Goal: Transaction & Acquisition: Obtain resource

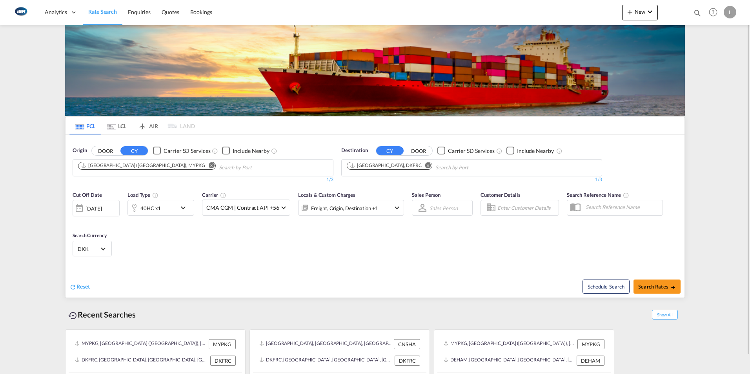
click at [209, 166] on md-icon "Remove" at bounding box center [212, 165] width 6 height 6
click at [161, 171] on body "Analytics Dashboard Rate Search Enquiries Quotes Bookings" at bounding box center [375, 187] width 750 height 374
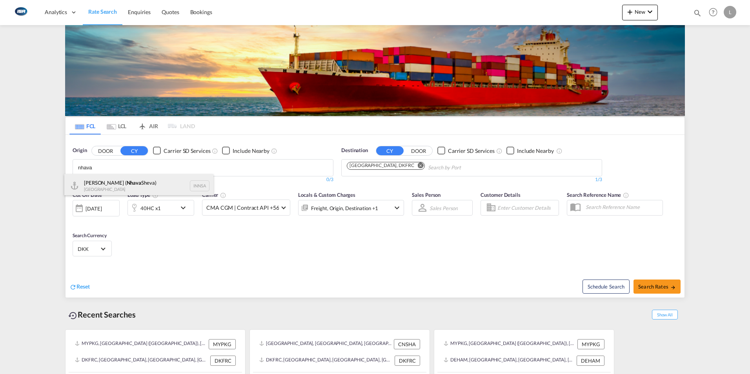
type input "nhava"
click at [128, 184] on div "Jawaharlal Nehru ( Nhava Sheva) India INNSA" at bounding box center [138, 186] width 149 height 24
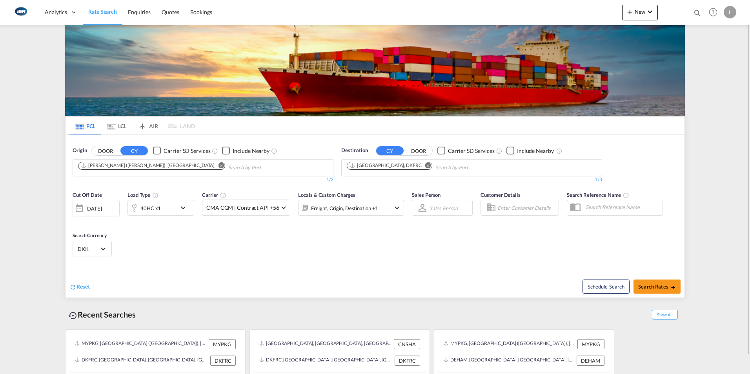
click at [425, 166] on md-icon "Remove" at bounding box center [428, 165] width 6 height 6
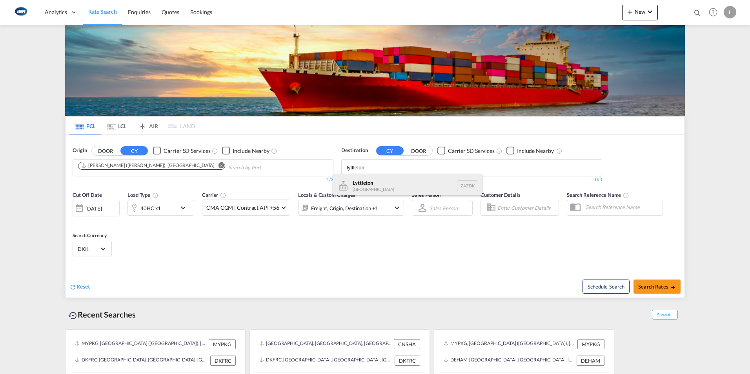
type input "lyttleton"
click at [367, 180] on div "Lyttleton South Africa ZAZDK" at bounding box center [407, 186] width 149 height 24
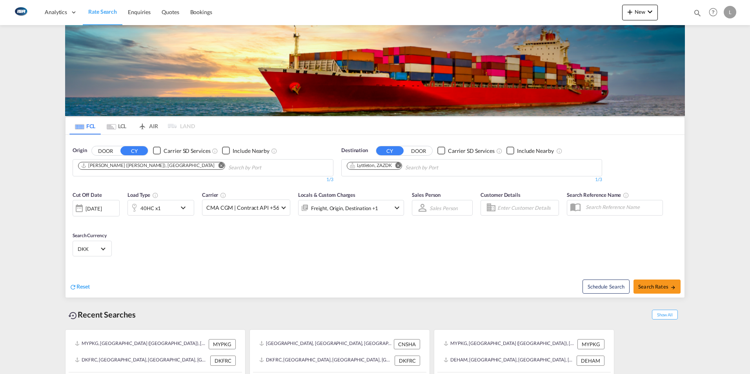
click at [400, 167] on md-icon "Remove" at bounding box center [398, 165] width 6 height 6
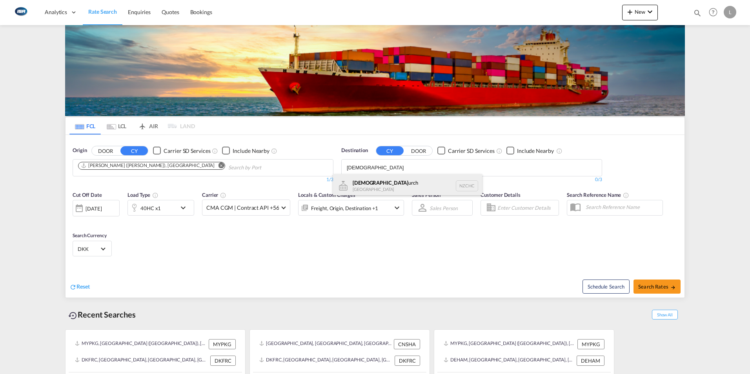
type input "christch"
click at [380, 185] on div "Christch urch New Zealand NZCHC" at bounding box center [407, 186] width 149 height 24
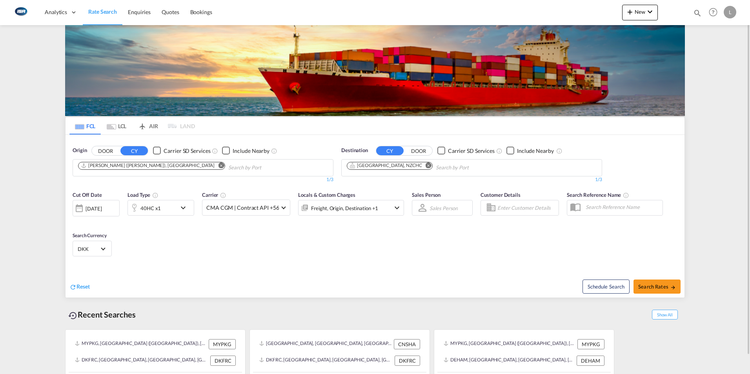
click at [185, 208] on md-icon "icon-chevron-down" at bounding box center [185, 207] width 13 height 9
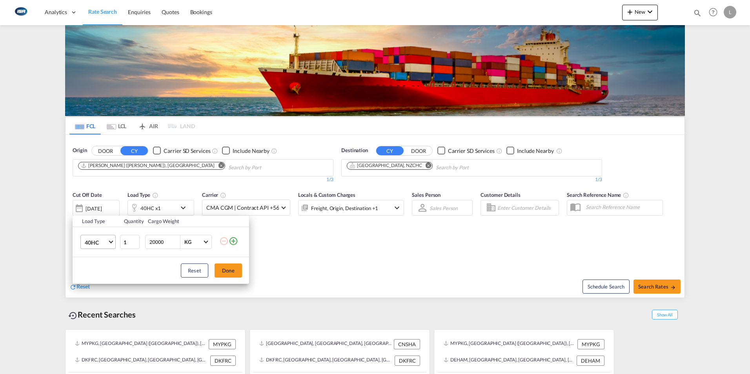
click at [112, 243] on md-select-value "40HC" at bounding box center [99, 241] width 31 height 13
click at [98, 205] on div "20GP" at bounding box center [92, 205] width 14 height 8
click at [233, 271] on button "Done" at bounding box center [228, 271] width 27 height 14
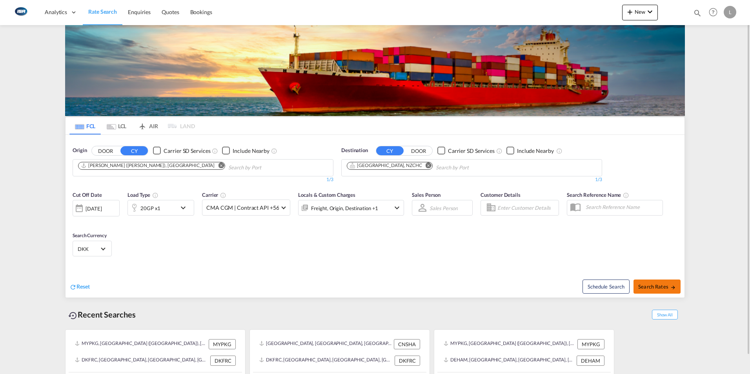
click at [648, 284] on button "Search Rates" at bounding box center [657, 287] width 47 height 14
type input "INNSA to NZCHC / 10 Oct 2025"
click at [426, 166] on md-icon "Remove" at bounding box center [429, 165] width 6 height 6
click at [379, 168] on body "Analytics Dashboard Rate Search Enquiries Quotes Bookings" at bounding box center [375, 187] width 750 height 374
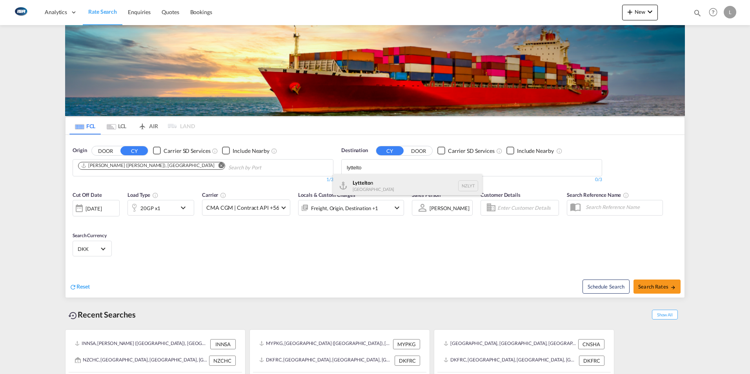
type input "lyttelto"
click at [369, 182] on div "Lyttelto n [GEOGRAPHIC_DATA] NZLYT" at bounding box center [407, 186] width 149 height 24
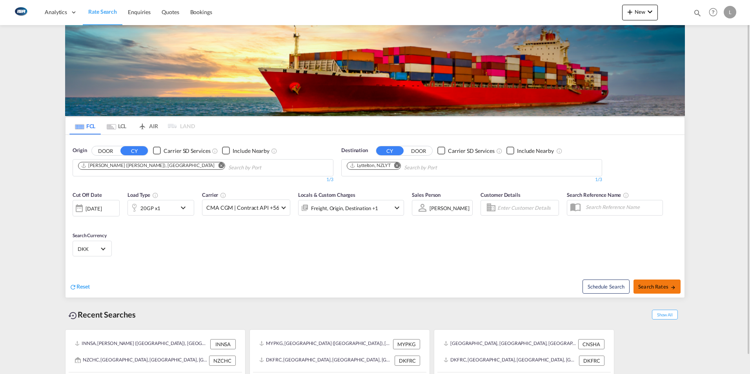
click at [656, 286] on span "Search Rates" at bounding box center [657, 287] width 38 height 6
type input "INNSA to NZLYT / [DATE]"
